Goal: Transaction & Acquisition: Book appointment/travel/reservation

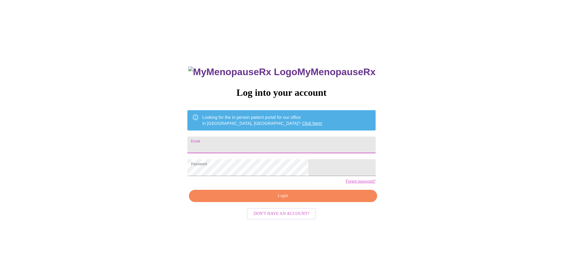
click at [257, 145] on input "Email" at bounding box center [281, 145] width 188 height 17
type input "[EMAIL_ADDRESS][DOMAIN_NAME]"
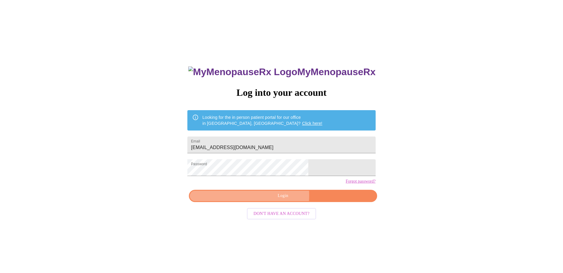
click at [267, 200] on span "Login" at bounding box center [283, 195] width 174 height 7
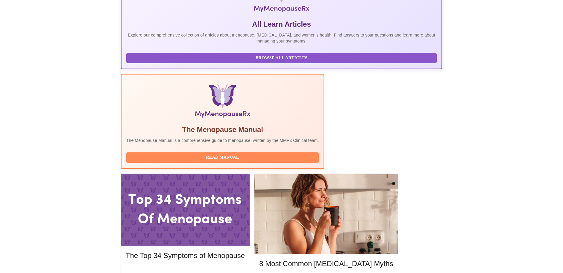
scroll to position [120, 0]
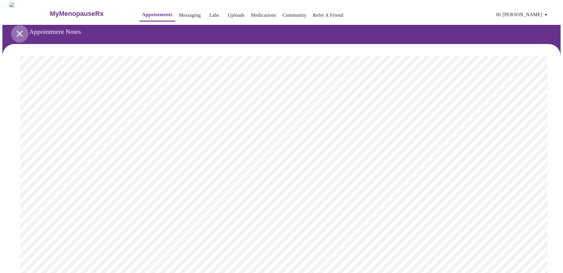
click at [17, 28] on icon "open drawer" at bounding box center [19, 33] width 10 height 10
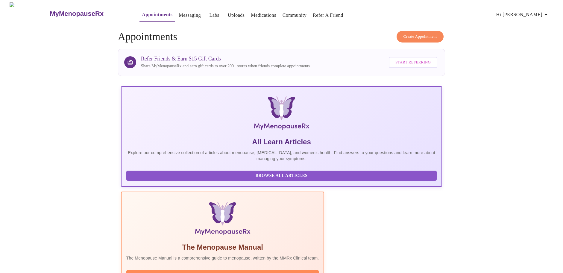
click at [179, 13] on link "Messaging" at bounding box center [190, 15] width 22 height 8
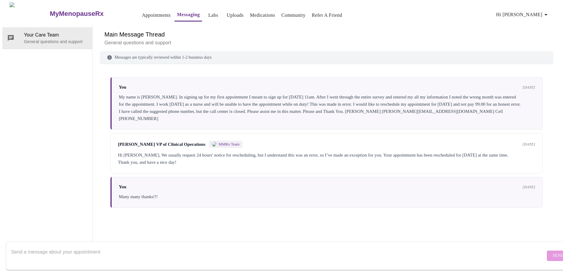
click at [142, 12] on link "Appointments" at bounding box center [156, 15] width 29 height 8
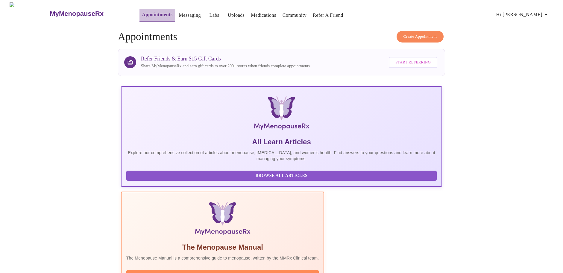
click at [149, 14] on link "Appointments" at bounding box center [157, 14] width 31 height 8
click at [411, 31] on button "Create Appointment" at bounding box center [420, 37] width 47 height 12
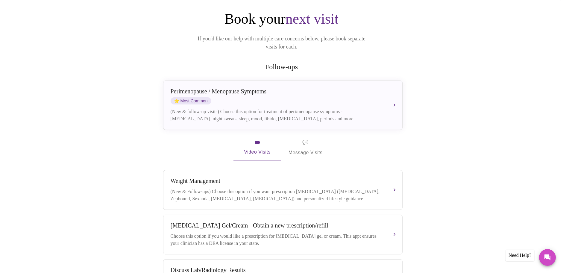
scroll to position [60, 0]
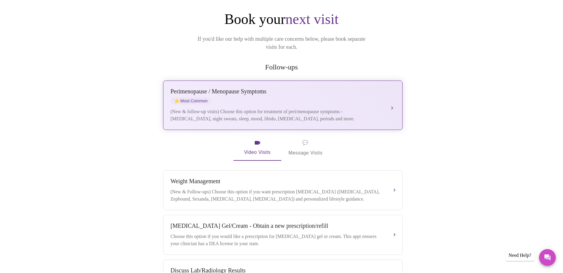
click at [393, 96] on button "[MEDICAL_DATA] / Menopause Symptoms ⭐ Most Common (New & follow-up visits) Choo…" at bounding box center [283, 105] width 240 height 49
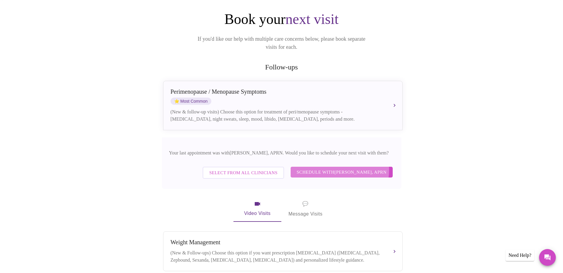
click at [343, 168] on span "Schedule with [PERSON_NAME], APRN" at bounding box center [342, 172] width 90 height 8
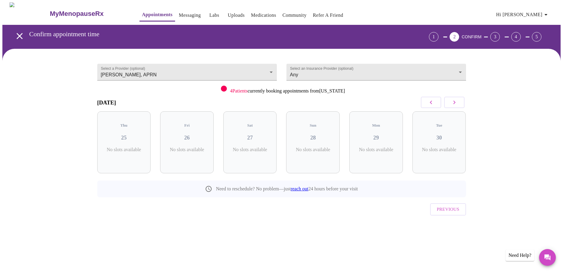
scroll to position [0, 0]
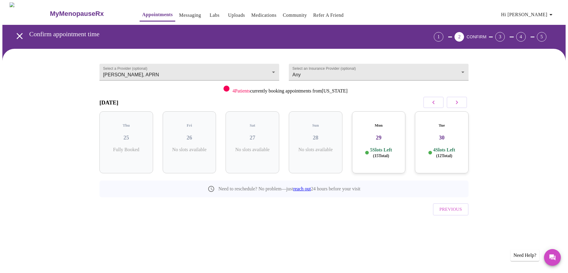
click at [461, 101] on button "button" at bounding box center [456, 102] width 20 height 11
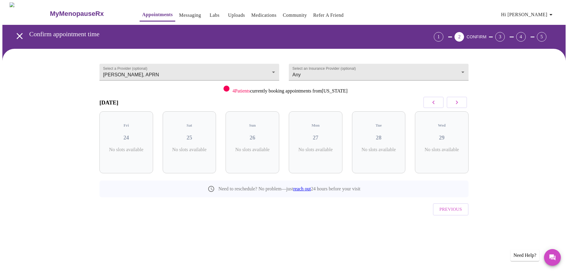
click at [461, 101] on button "button" at bounding box center [456, 102] width 20 height 11
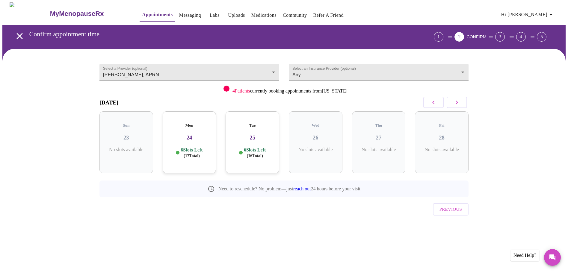
click at [440, 99] on button "button" at bounding box center [433, 102] width 20 height 11
click at [319, 134] on h3 "20" at bounding box center [315, 137] width 44 height 7
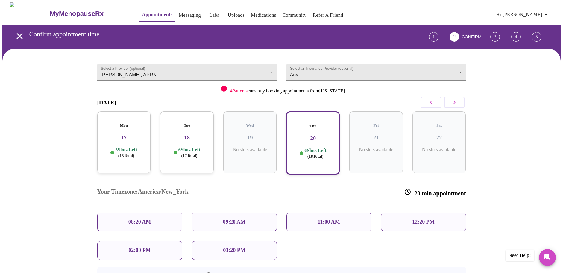
click at [415, 219] on p "12:20 PM" at bounding box center [423, 222] width 22 height 6
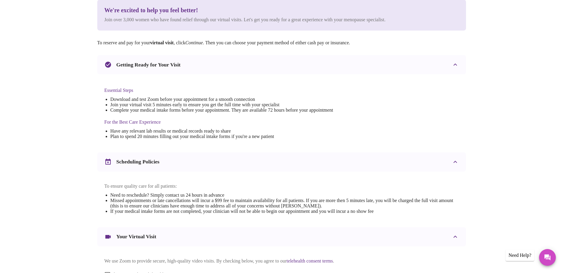
scroll to position [150, 0]
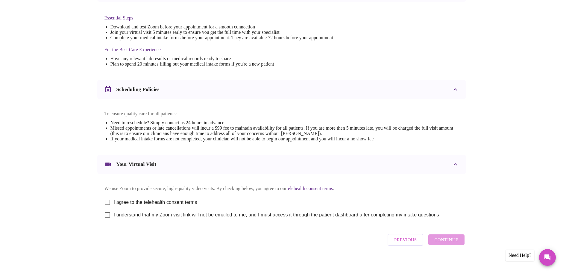
click at [107, 205] on input "I agree to the telehealth consent terms" at bounding box center [107, 202] width 13 height 13
checkbox input "true"
click at [105, 221] on input "I understand that my Zoom visit link will not be emailed to me, and I must acce…" at bounding box center [107, 215] width 13 height 13
checkbox input "true"
click at [447, 244] on span "Continue" at bounding box center [446, 240] width 24 height 8
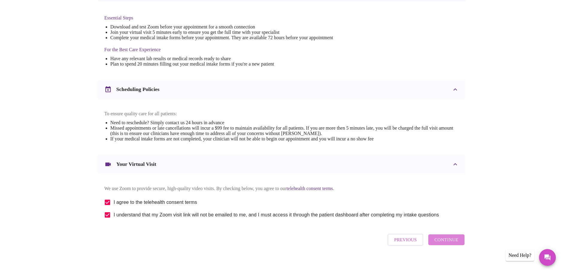
scroll to position [0, 0]
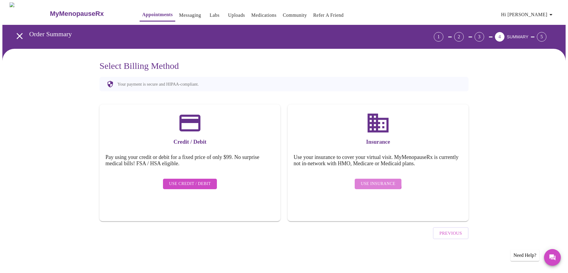
click at [375, 180] on span "Use Insurance" at bounding box center [377, 183] width 34 height 7
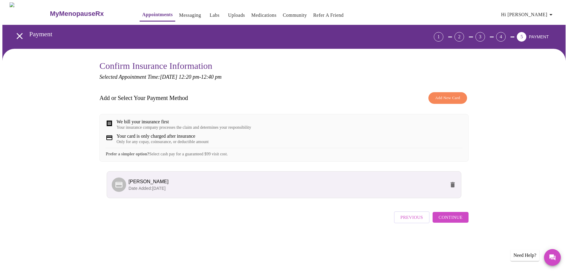
click at [452, 221] on span "Continue" at bounding box center [450, 217] width 24 height 8
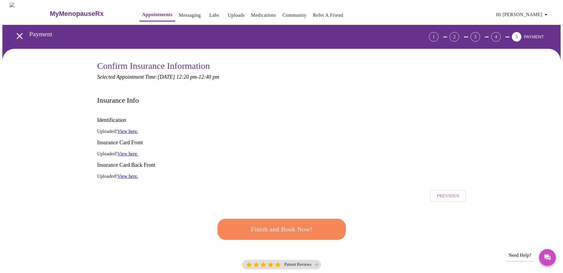
scroll to position [30, 0]
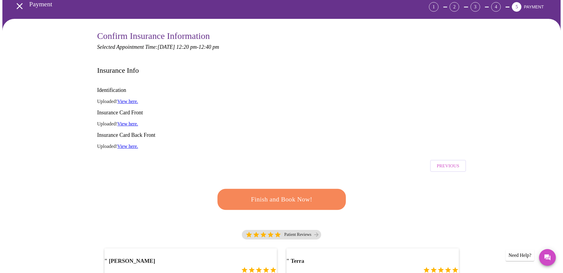
click at [265, 194] on span "Finish and Book Now!" at bounding box center [281, 199] width 111 height 11
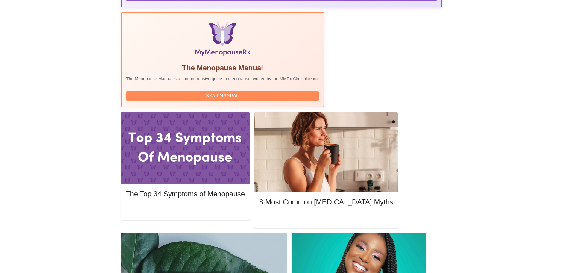
scroll to position [191, 0]
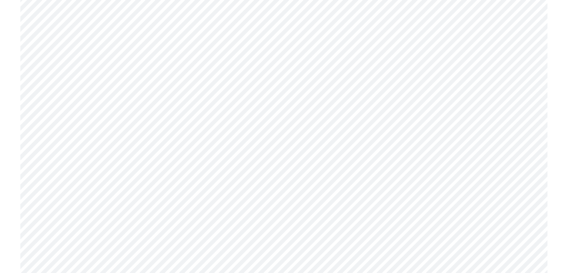
scroll to position [1108, 0]
